Goal: Use online tool/utility

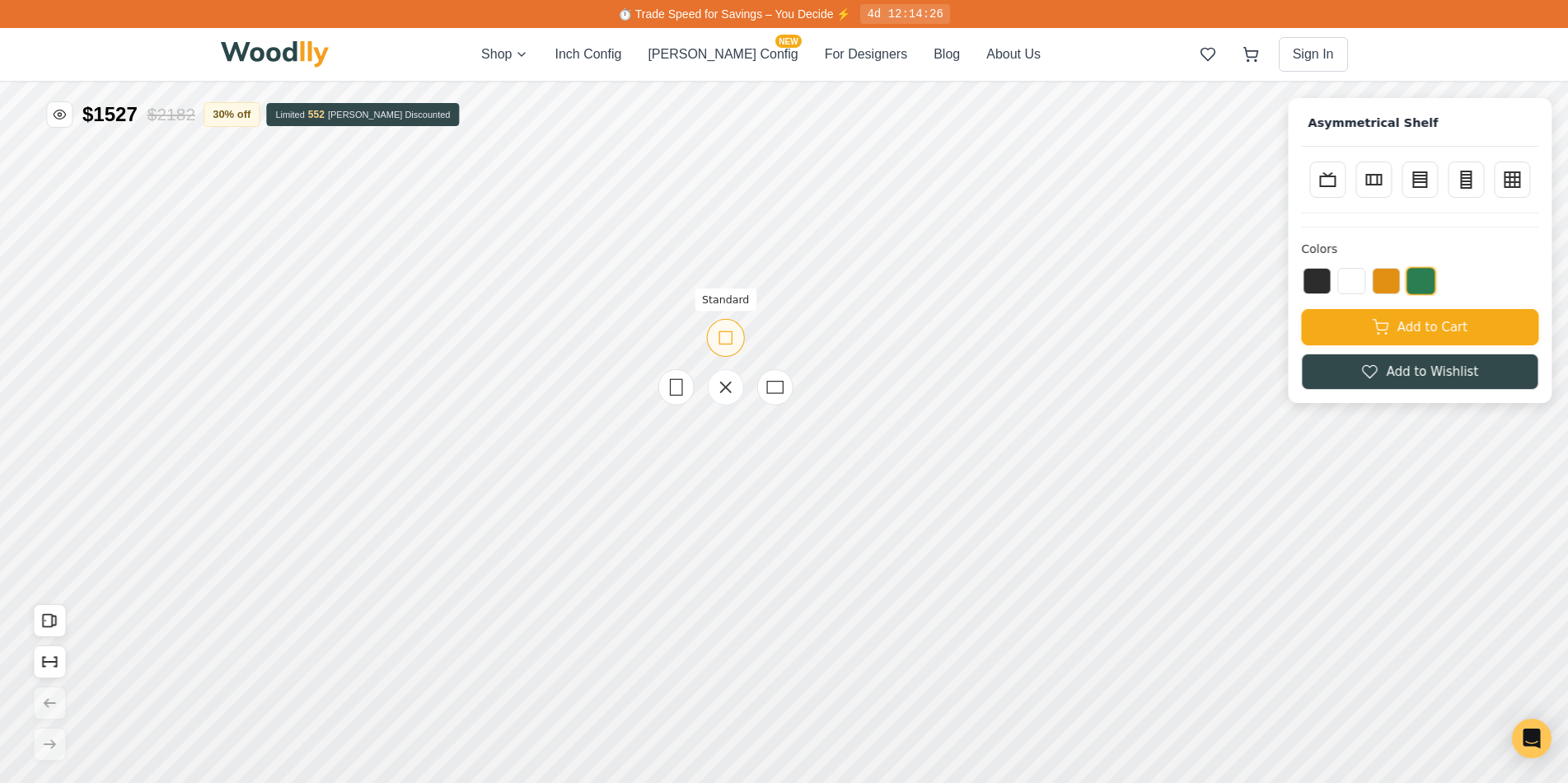
click at [720, 345] on icon at bounding box center [725, 337] width 20 height 20
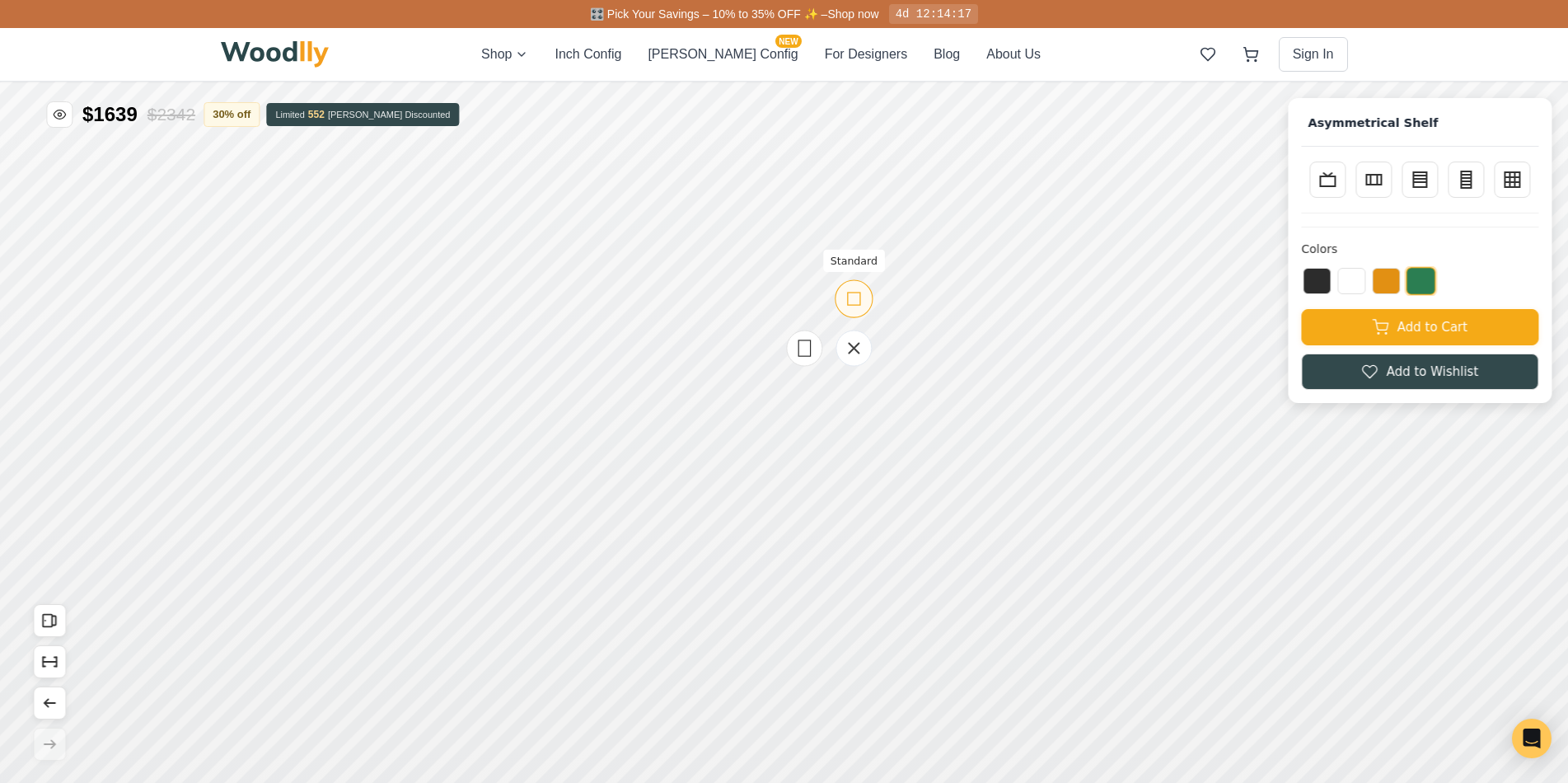
click at [850, 304] on icon at bounding box center [854, 298] width 20 height 20
click at [715, 258] on icon at bounding box center [716, 255] width 20 height 20
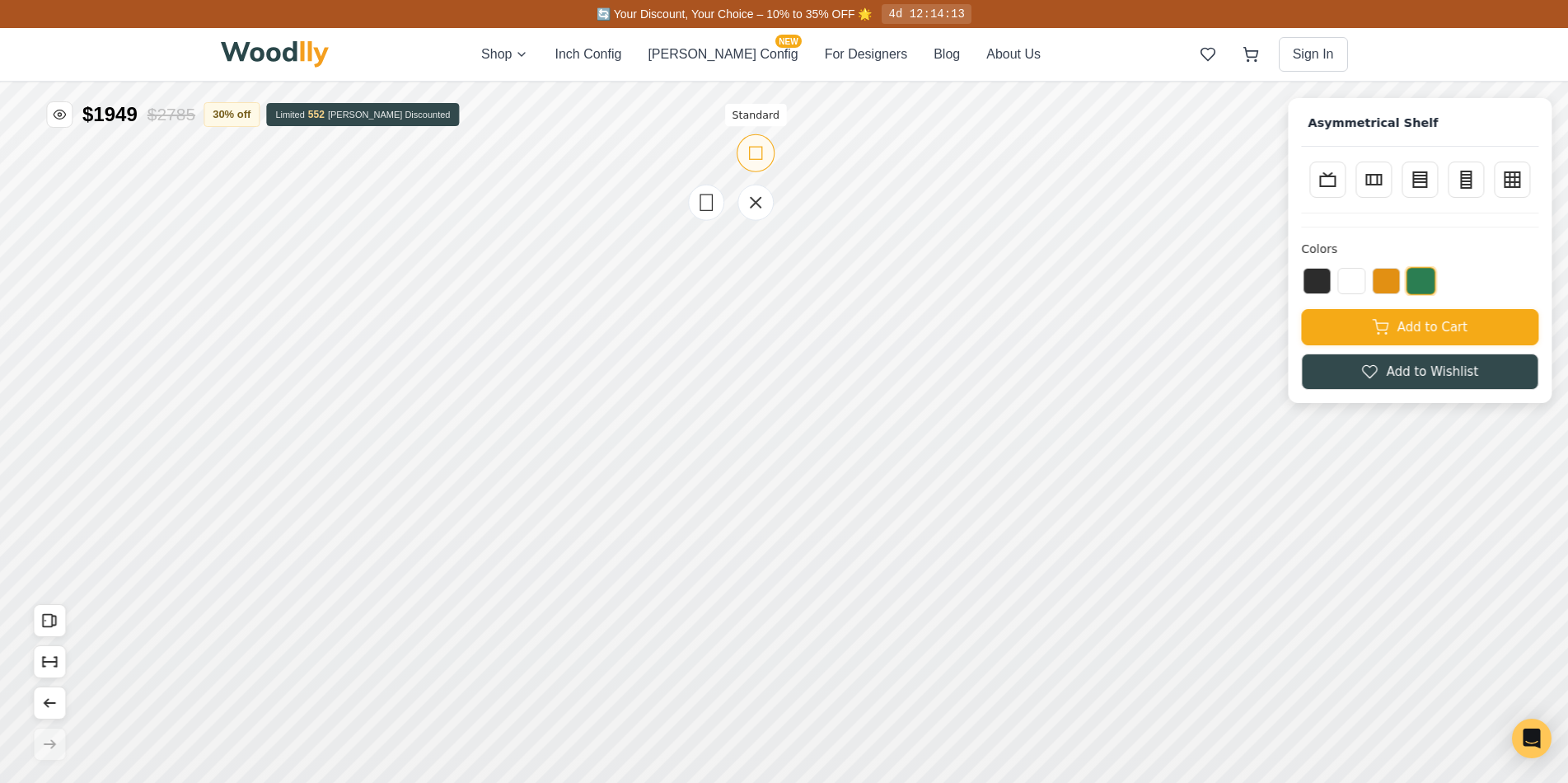
click at [757, 147] on icon at bounding box center [755, 153] width 20 height 20
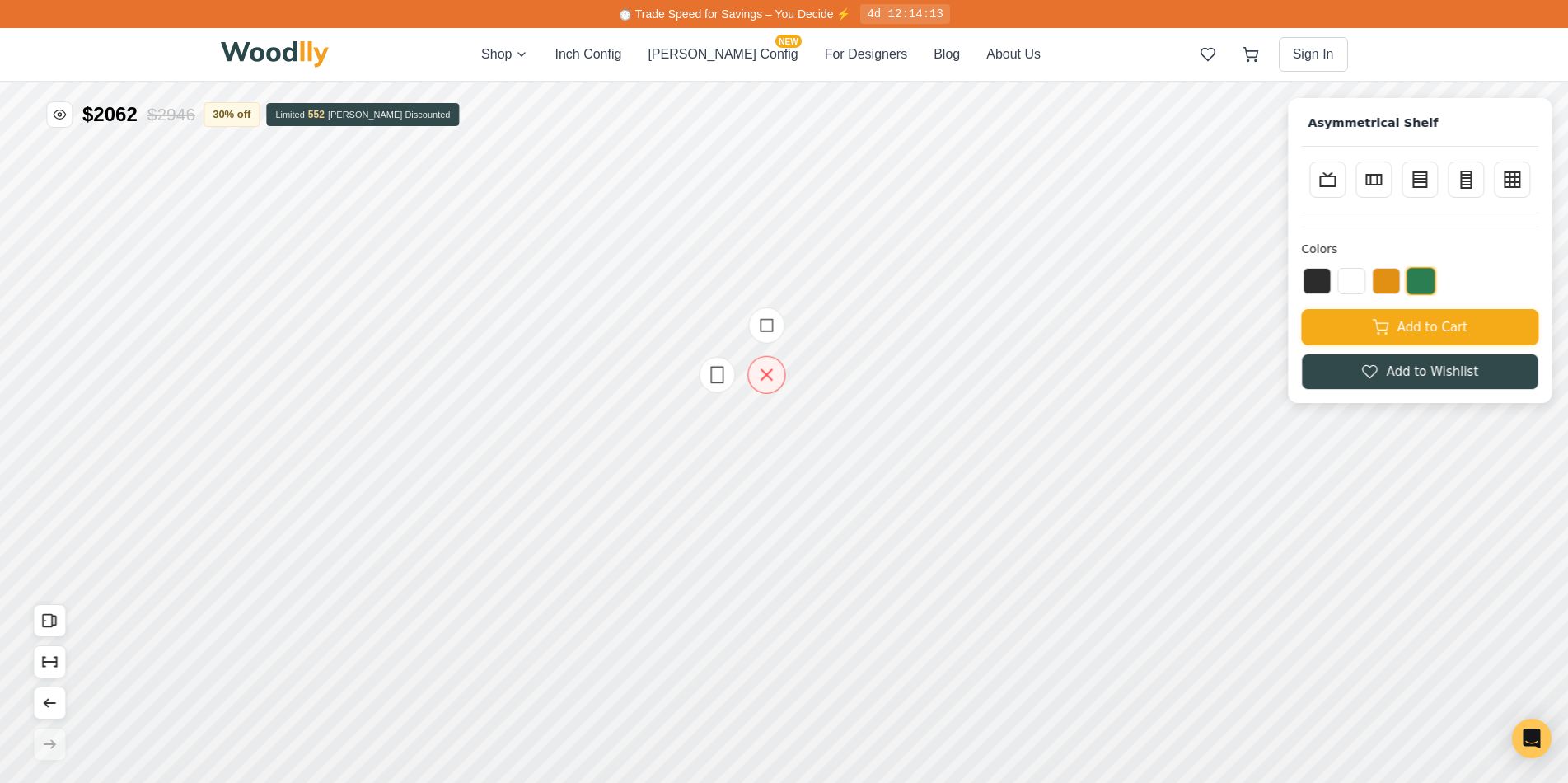
click at [761, 378] on icon at bounding box center [766, 375] width 11 height 11
click at [769, 325] on rect at bounding box center [766, 324] width 12 height 12
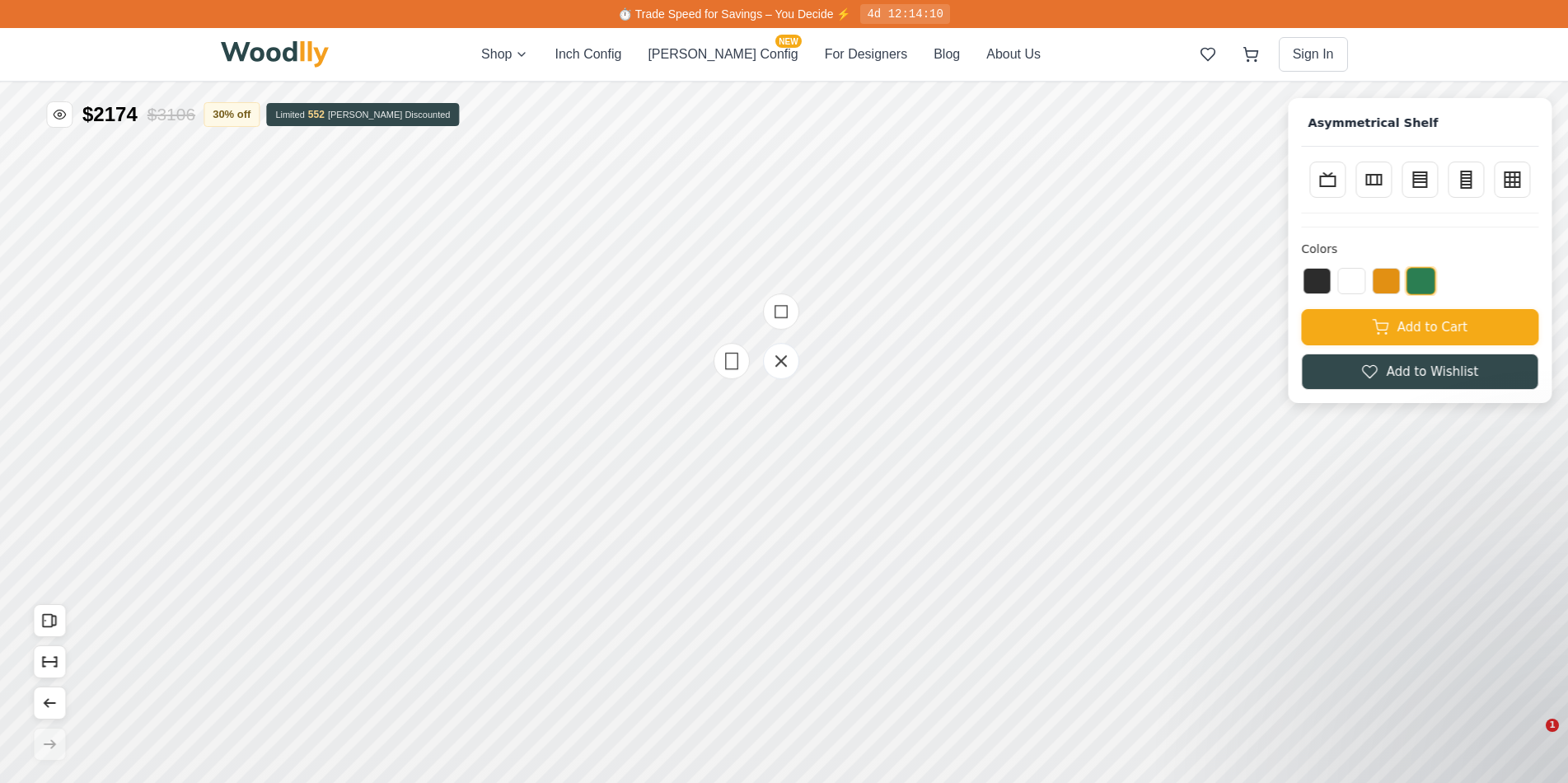
click at [781, 402] on div at bounding box center [780, 360] width 165 height 165
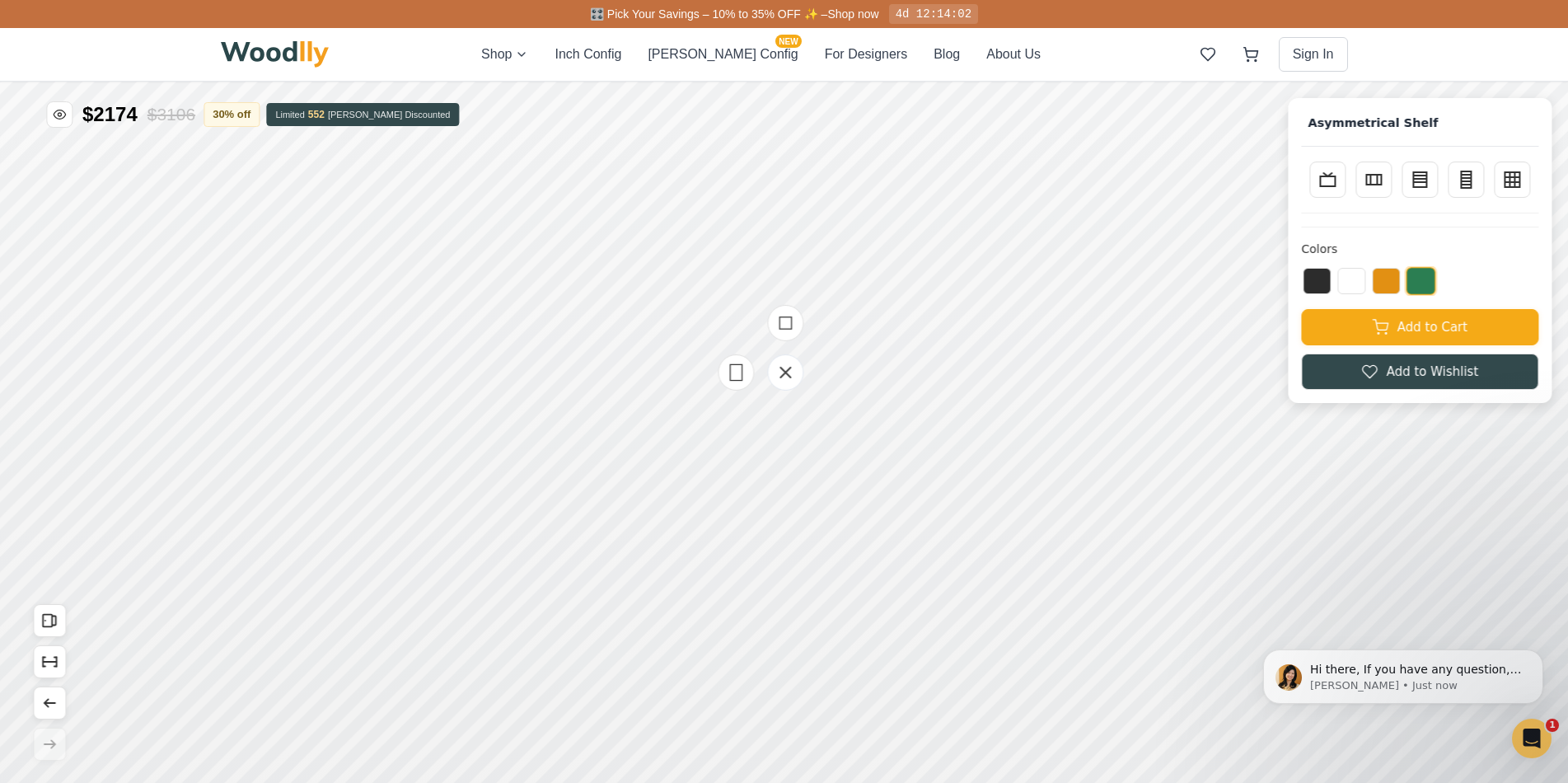
click at [822, 467] on div at bounding box center [626, 438] width 1882 height 712
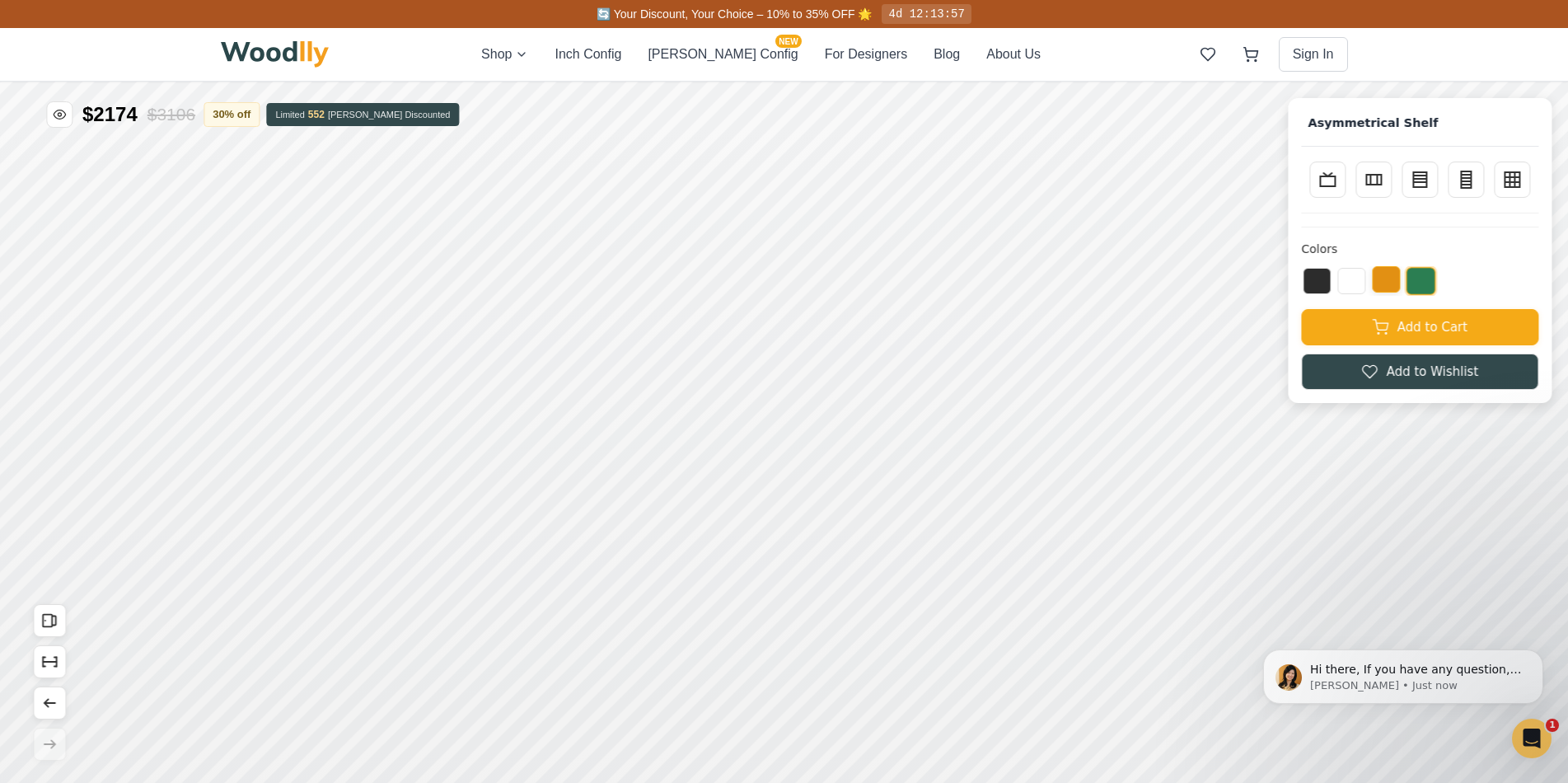
click at [1400, 275] on button at bounding box center [1386, 279] width 28 height 27
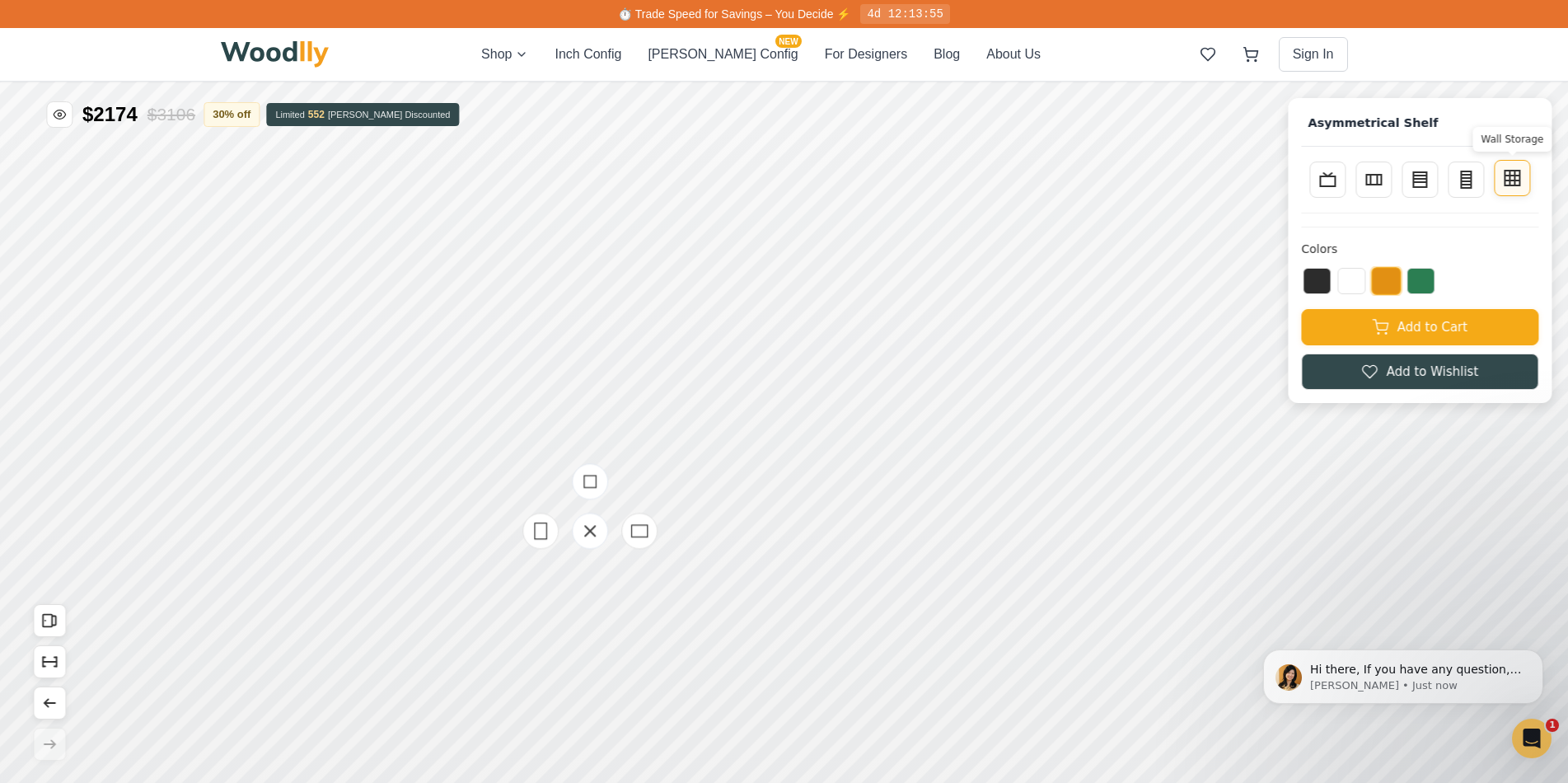
click at [1522, 183] on icon at bounding box center [1511, 177] width 19 height 19
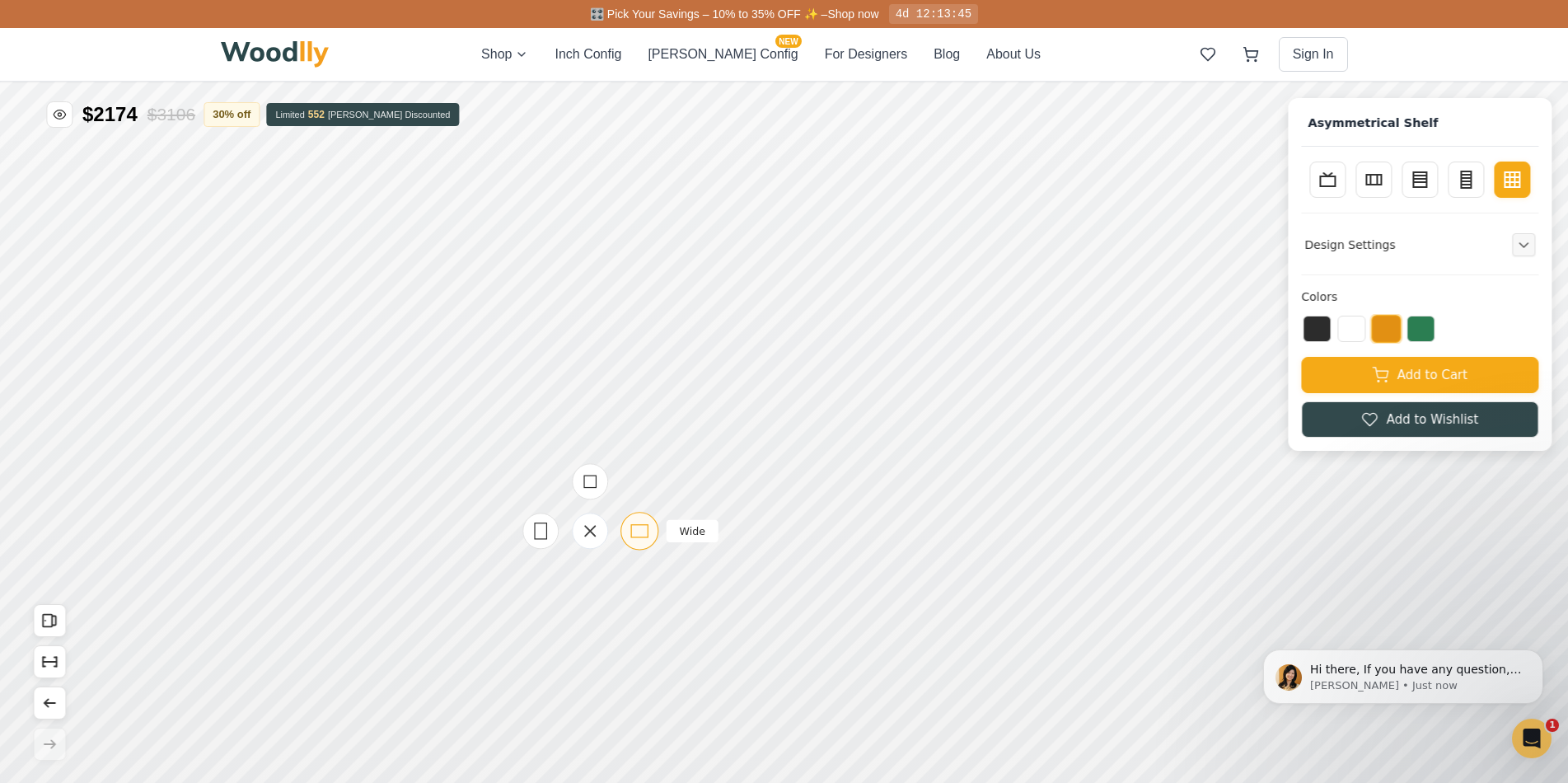
click at [646, 534] on icon at bounding box center [639, 531] width 20 height 20
click at [1430, 183] on icon at bounding box center [1419, 177] width 19 height 19
type input "3"
type input "4"
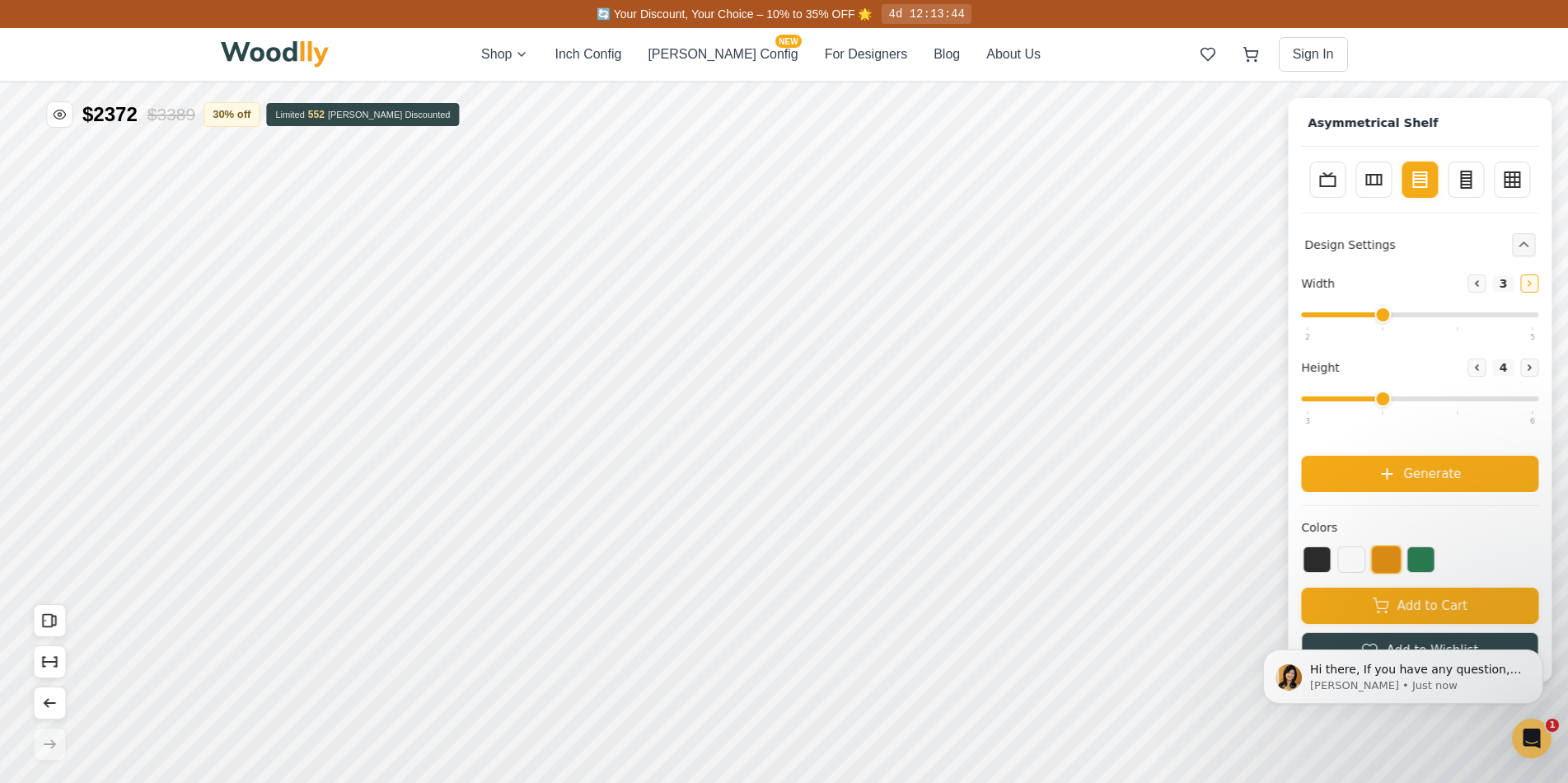
click at [1534, 285] on icon at bounding box center [1529, 283] width 10 height 10
drag, startPoint x: 1467, startPoint y: 316, endPoint x: 1515, endPoint y: 317, distance: 48.0
type input "5"
click at [1515, 317] on input "range" at bounding box center [1420, 314] width 238 height 5
click at [1483, 376] on button "Decrease" at bounding box center [1477, 368] width 18 height 18
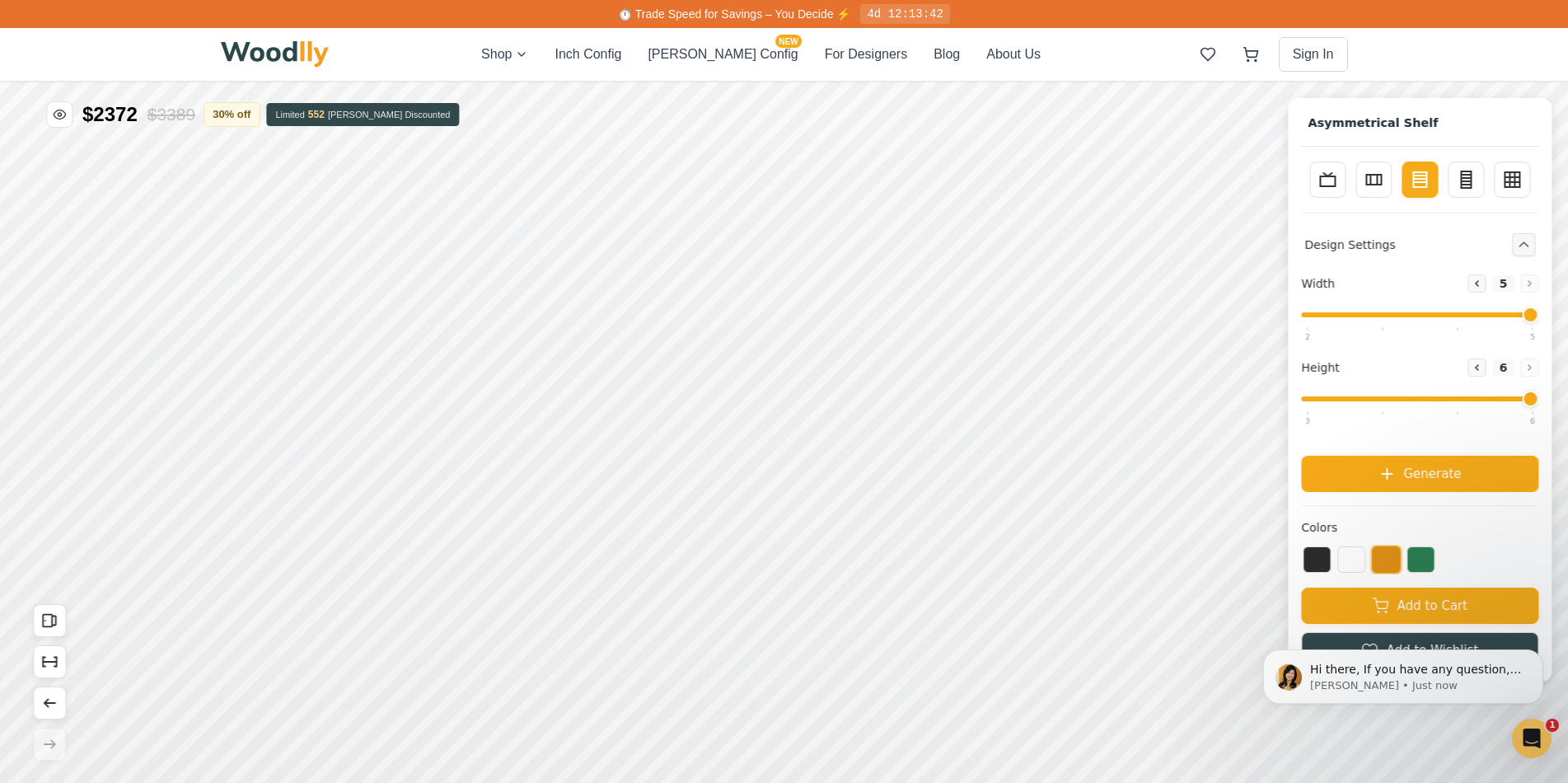
drag, startPoint x: 1327, startPoint y: 406, endPoint x: 1449, endPoint y: 432, distance: 124.7
type input "6"
click at [1533, 396] on input "range" at bounding box center [1420, 398] width 238 height 5
click at [1436, 473] on span "Generate" at bounding box center [1432, 472] width 58 height 19
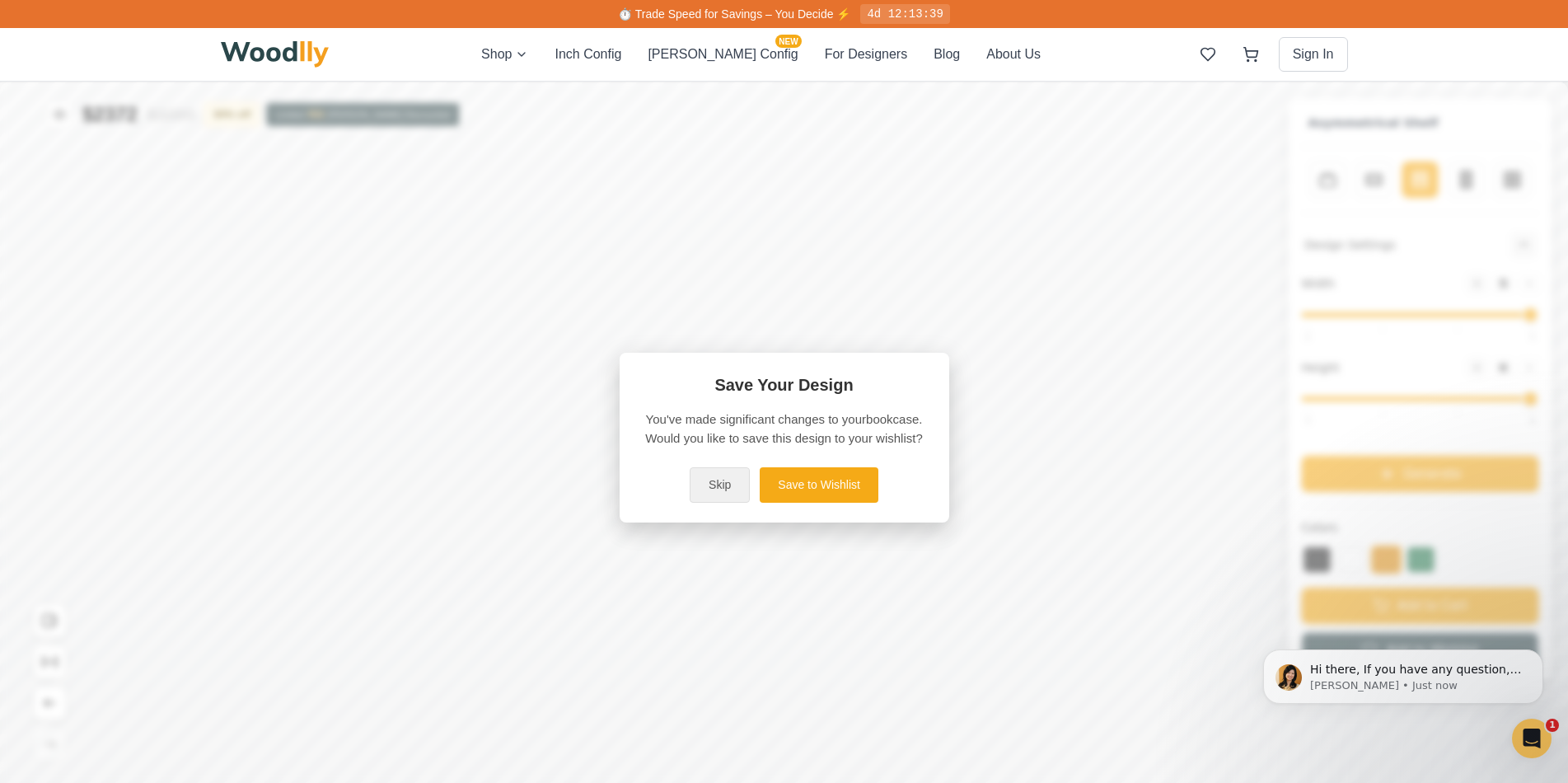
click at [746, 487] on button "Skip" at bounding box center [720, 485] width 60 height 35
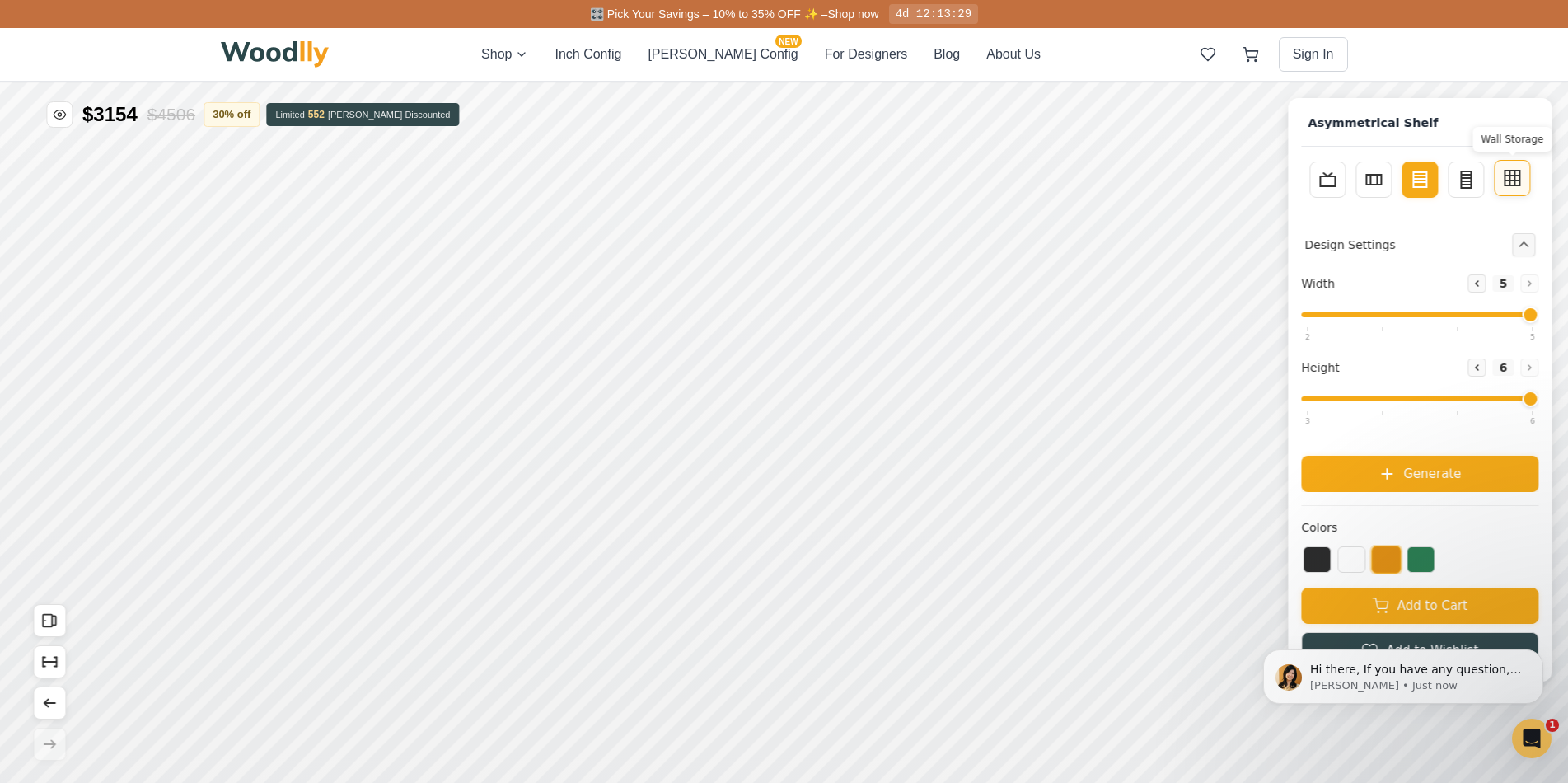
click at [1530, 179] on button "Wall Storage" at bounding box center [1512, 178] width 36 height 36
type input "4"
type input "3"
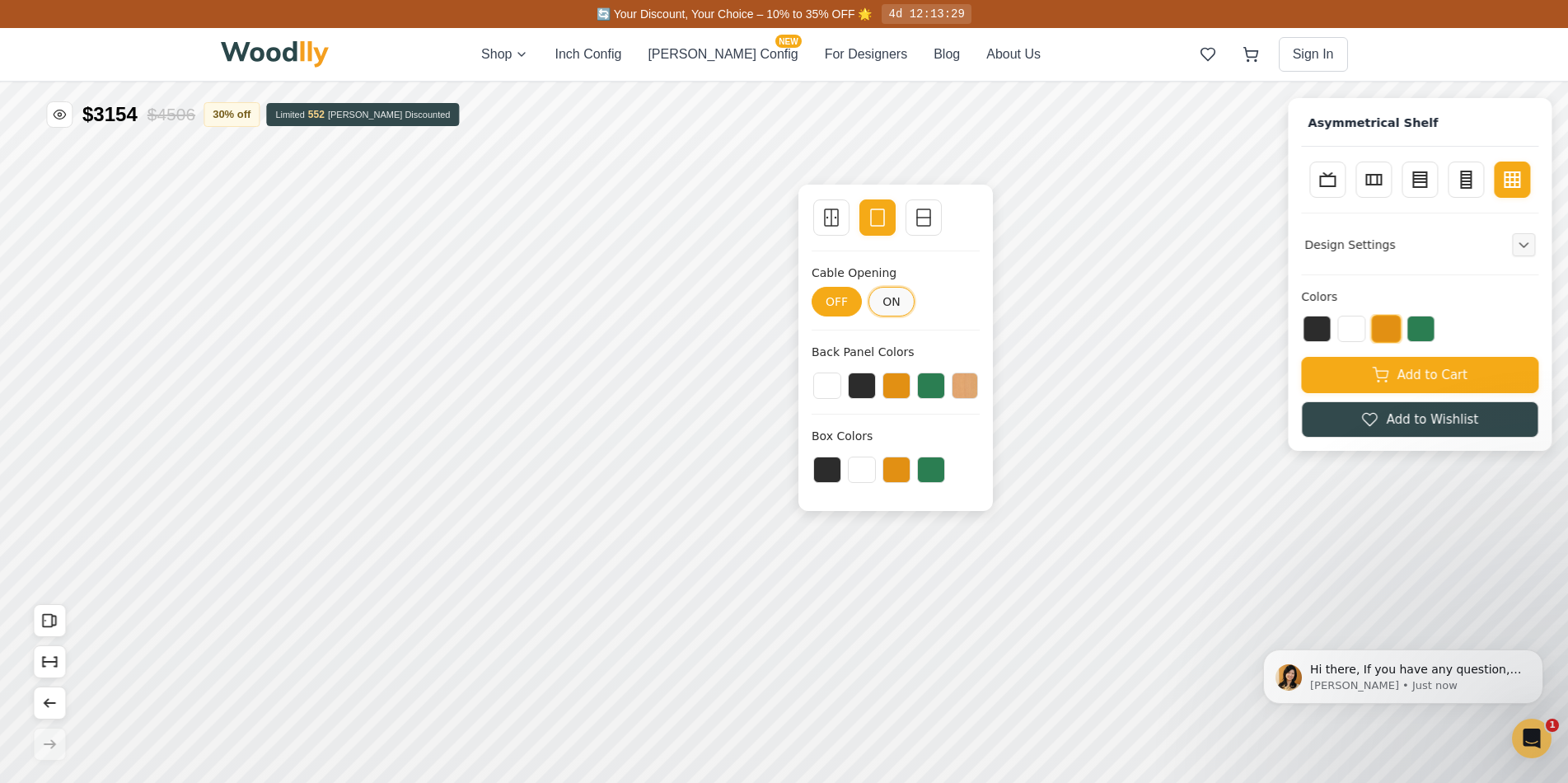
click at [887, 308] on button "ON" at bounding box center [892, 301] width 46 height 29
click at [885, 388] on button at bounding box center [896, 383] width 28 height 27
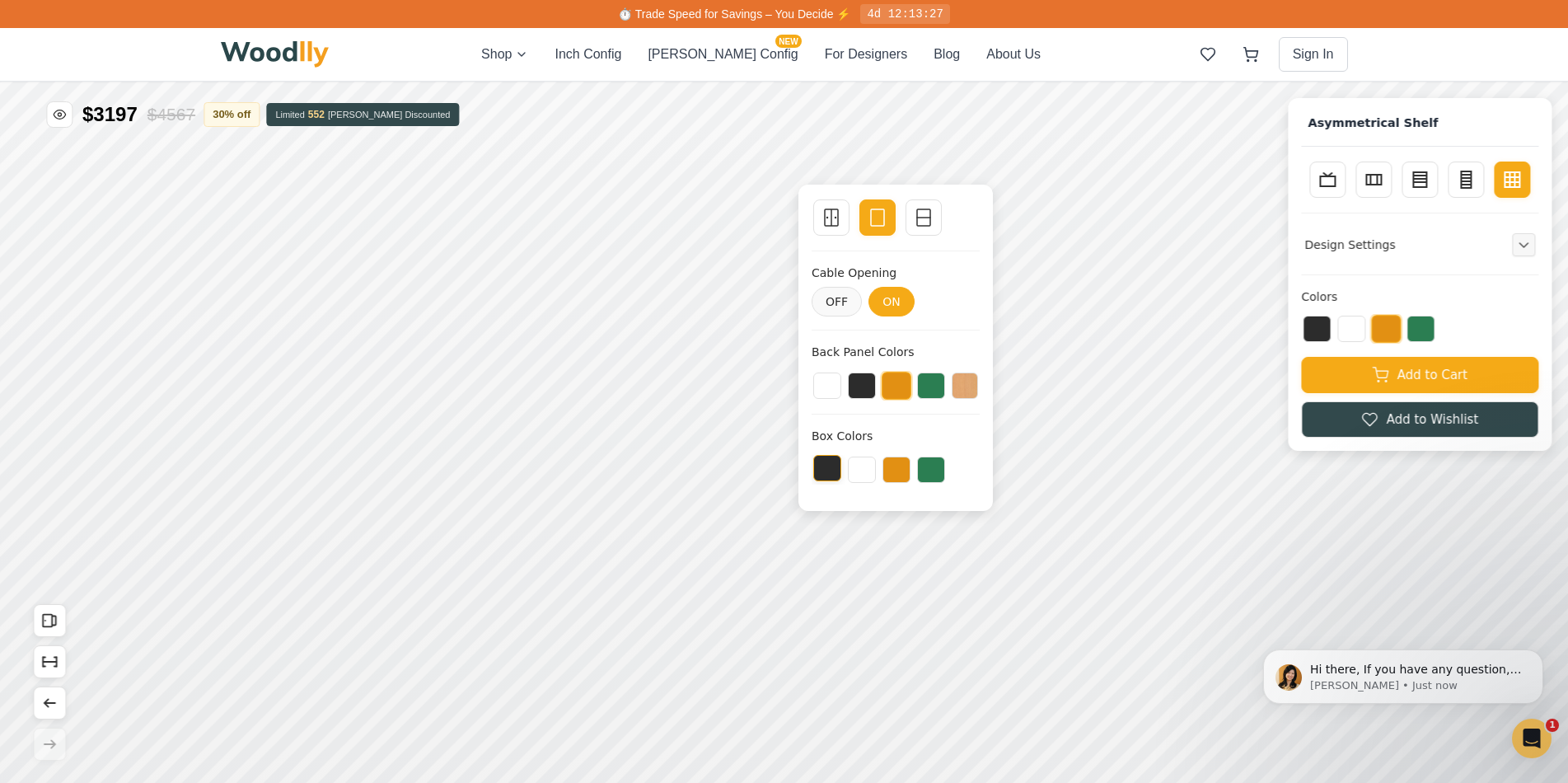
click at [835, 472] on button at bounding box center [827, 468] width 28 height 27
